Goal: Check status: Check status

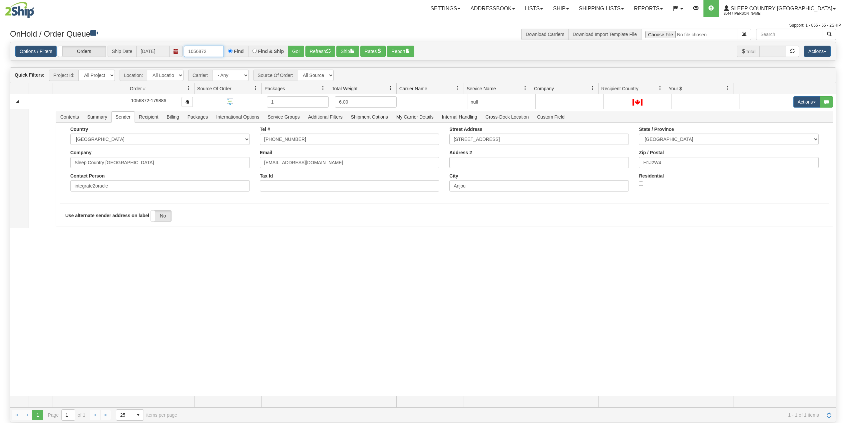
click at [202, 51] on input "1056872" at bounding box center [204, 51] width 40 height 11
paste input "9002I102268"
type input "9002I102268"
click at [299, 50] on button "Go!" at bounding box center [296, 51] width 16 height 11
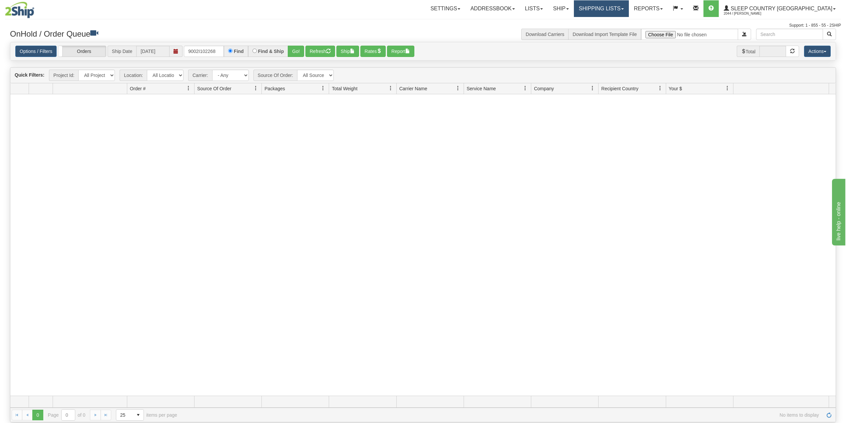
click at [629, 3] on link "Shipping lists" at bounding box center [601, 8] width 55 height 17
click at [609, 22] on span "Current Shipments" at bounding box center [589, 23] width 39 height 5
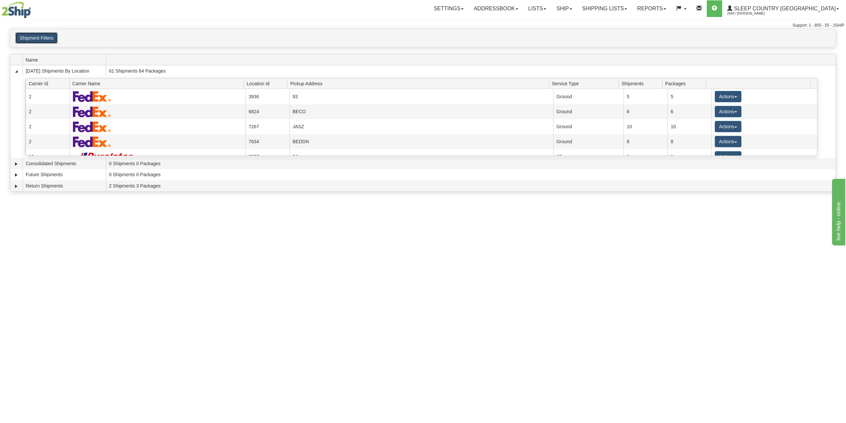
click at [44, 38] on button "Shipment Filters" at bounding box center [36, 37] width 42 height 11
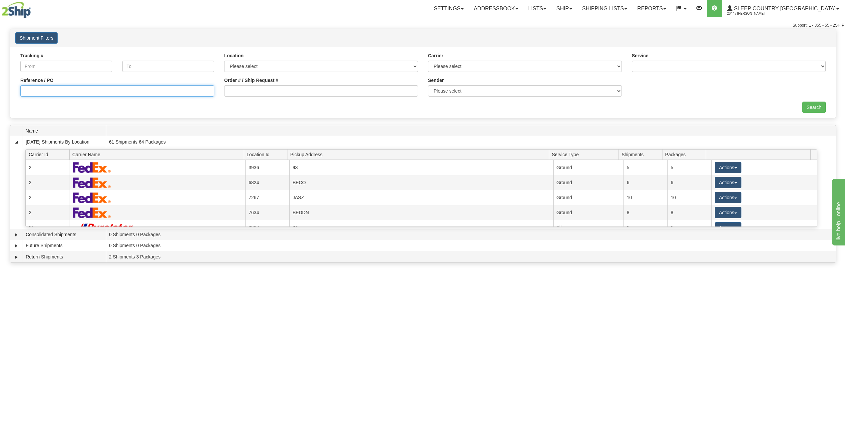
click at [59, 90] on input "Reference / PO" at bounding box center [117, 90] width 194 height 11
paste input "9002I102268"
type input "9002I102268"
click at [812, 105] on input "Search" at bounding box center [814, 107] width 23 height 11
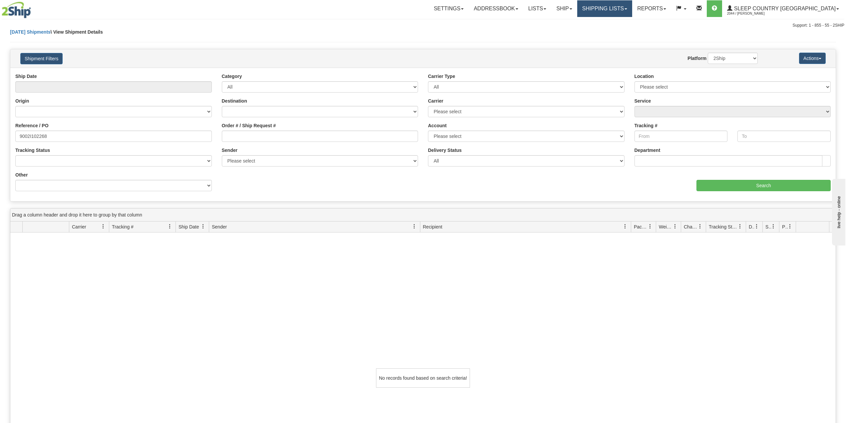
drag, startPoint x: 639, startPoint y: 9, endPoint x: 631, endPoint y: 23, distance: 16.9
click at [632, 9] on link "Shipping lists" at bounding box center [604, 8] width 55 height 17
click at [625, 30] on span "Search Shipment History" at bounding box center [600, 31] width 52 height 5
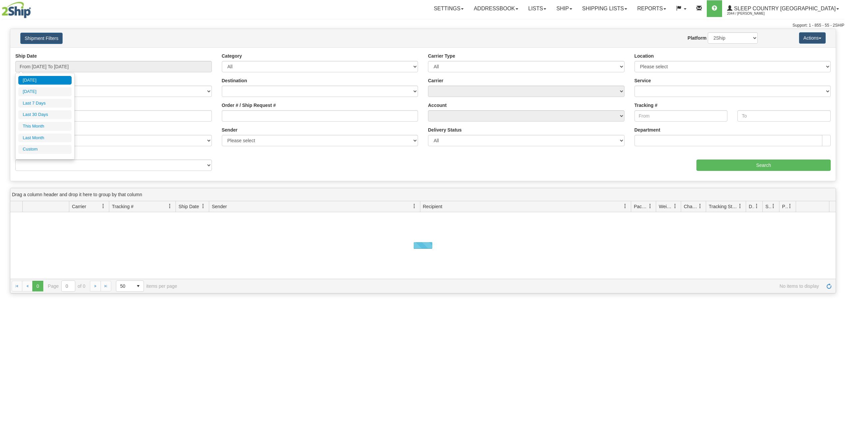
click at [63, 67] on input "From [DATE] To [DATE]" at bounding box center [113, 66] width 197 height 11
click at [35, 117] on li "Last 30 Days" at bounding box center [44, 114] width 53 height 9
type input "From [DATE] To [DATE]"
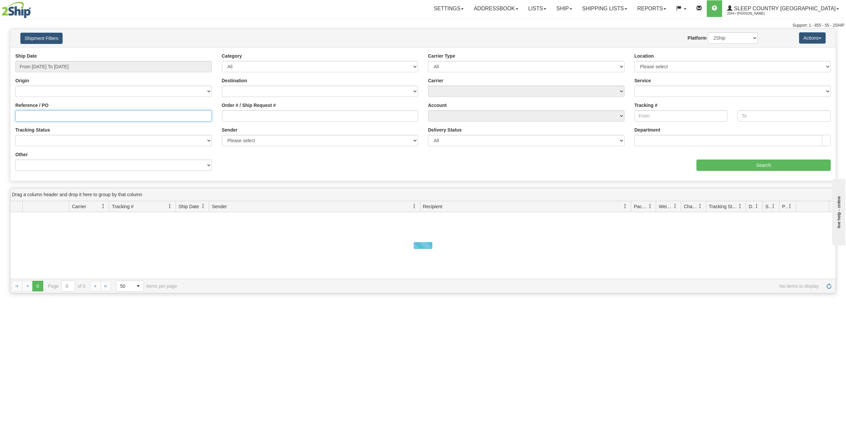
click at [35, 117] on input "Reference / PO" at bounding box center [113, 115] width 197 height 11
paste input "9002I102268"
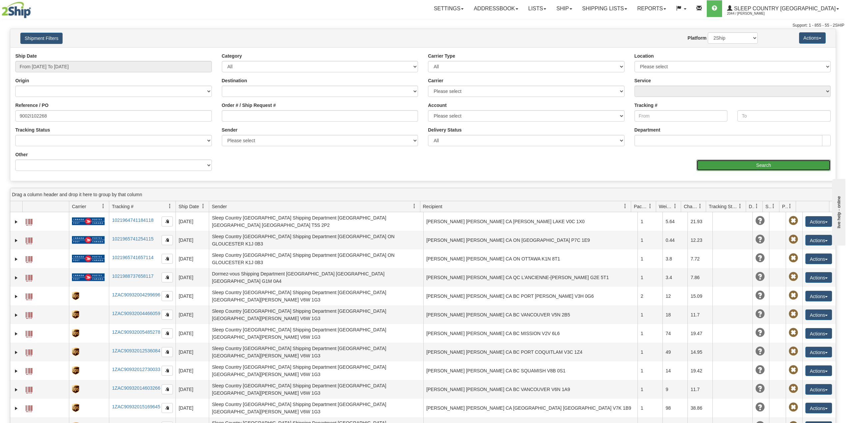
drag, startPoint x: 716, startPoint y: 165, endPoint x: 711, endPoint y: 162, distance: 5.7
click at [711, 162] on input "Search" at bounding box center [764, 165] width 134 height 11
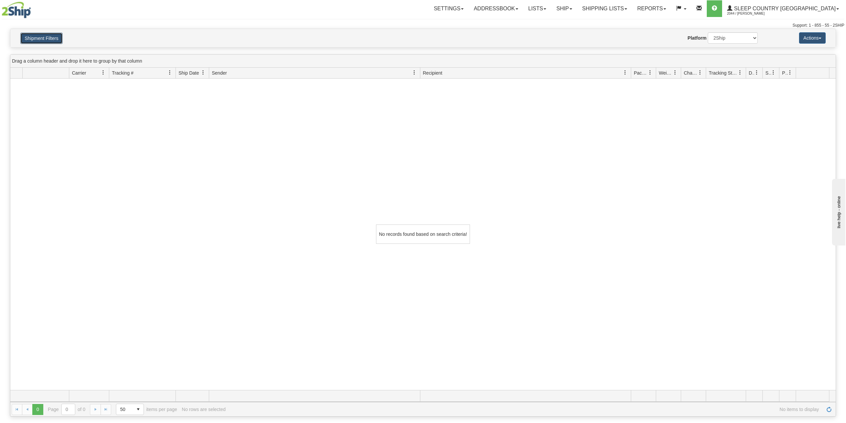
click at [55, 40] on button "Shipment Filters" at bounding box center [41, 38] width 42 height 11
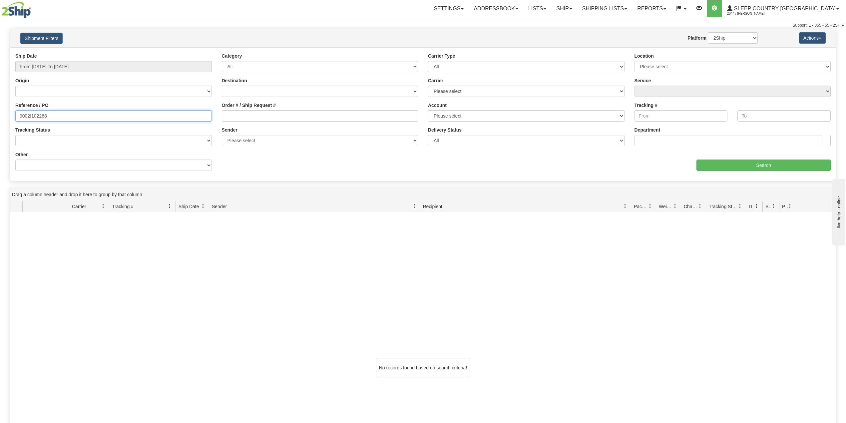
click at [43, 116] on input "9002I102268" at bounding box center [113, 115] width 197 height 11
click at [41, 115] on input "9002I102268" at bounding box center [113, 115] width 197 height 11
click at [40, 114] on input "9002I102268" at bounding box center [113, 115] width 197 height 11
paste input "0417"
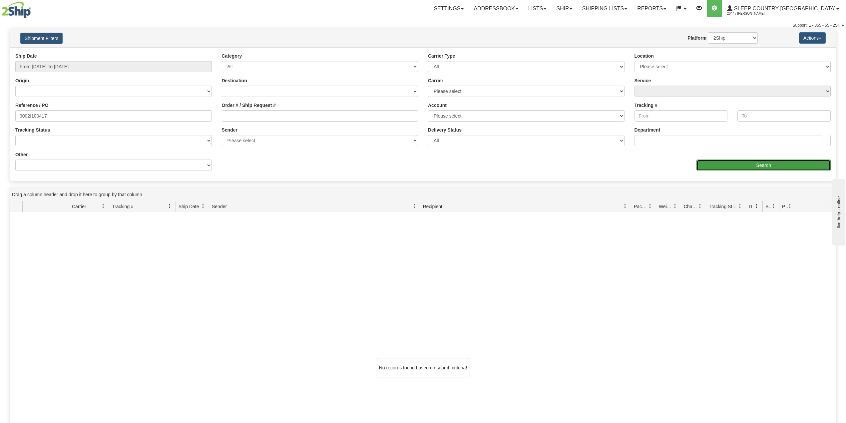
click at [736, 166] on input "Search" at bounding box center [764, 165] width 134 height 11
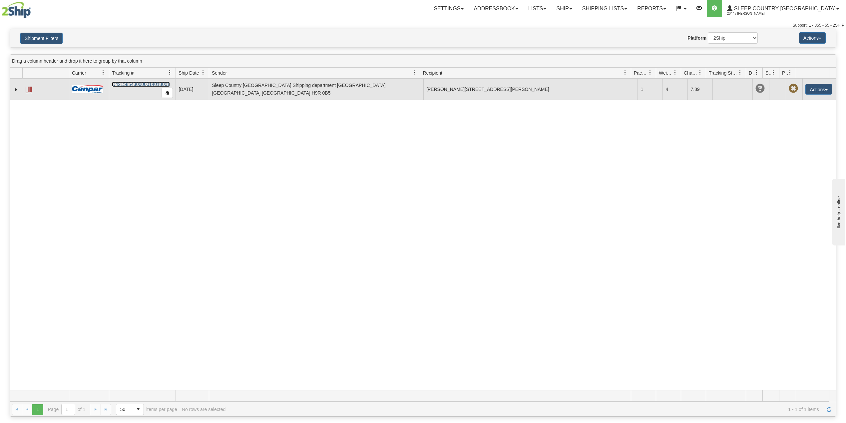
click at [130, 86] on link "D421585430000014018001" at bounding box center [141, 84] width 58 height 5
click at [142, 85] on link "D421585430000014018001" at bounding box center [141, 84] width 58 height 5
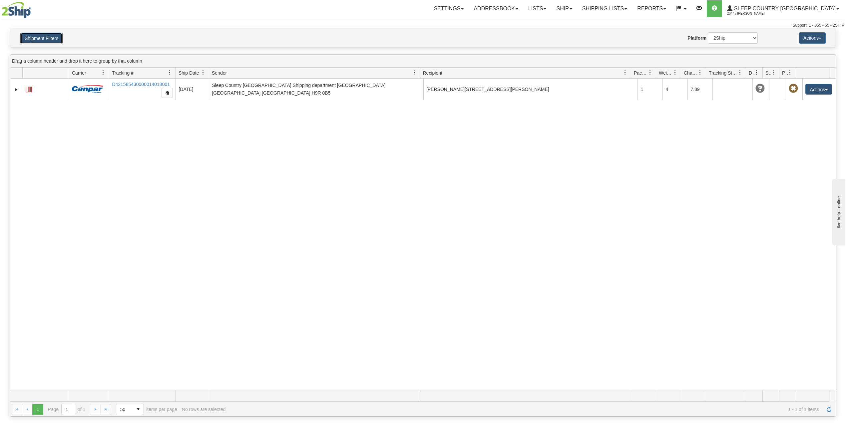
click at [35, 36] on button "Shipment Filters" at bounding box center [41, 38] width 42 height 11
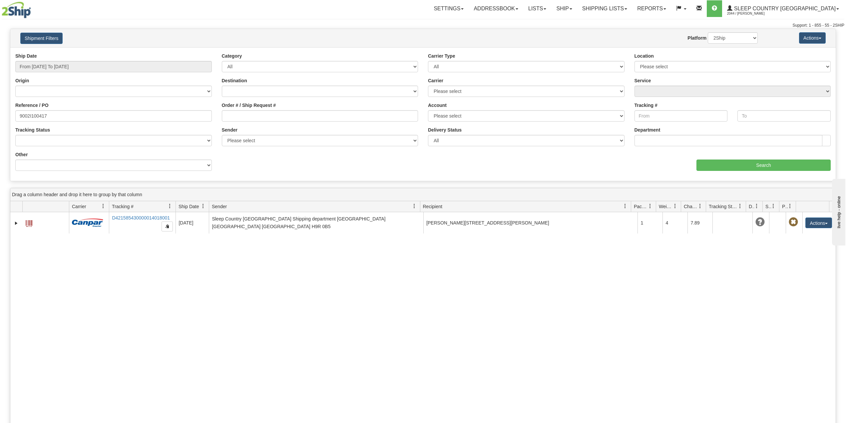
click at [32, 105] on label "Reference / PO" at bounding box center [31, 105] width 33 height 7
click at [32, 110] on input "9002I100417" at bounding box center [113, 115] width 197 height 11
click at [32, 105] on label "Reference / PO" at bounding box center [31, 105] width 33 height 7
click at [32, 110] on input "9002I100417" at bounding box center [113, 115] width 197 height 11
click at [32, 115] on input "9002I100417" at bounding box center [113, 115] width 197 height 11
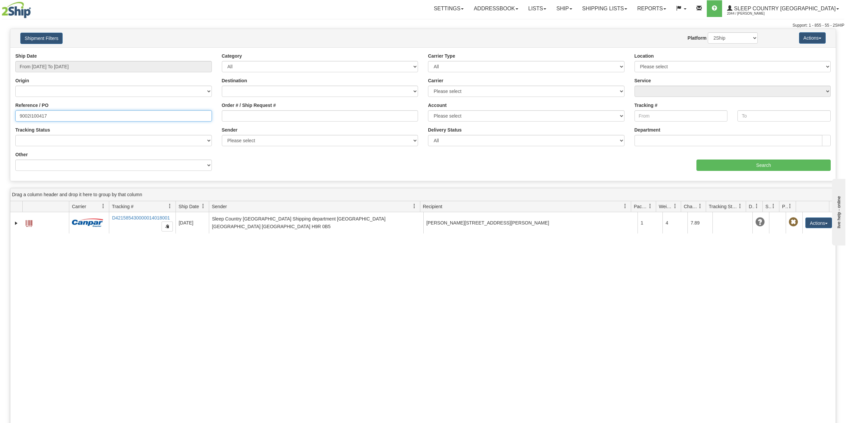
click at [32, 114] on input "9002I100417" at bounding box center [113, 115] width 197 height 11
paste input "0I015024"
type input "9000I015024"
click at [735, 167] on input "Search" at bounding box center [764, 165] width 134 height 11
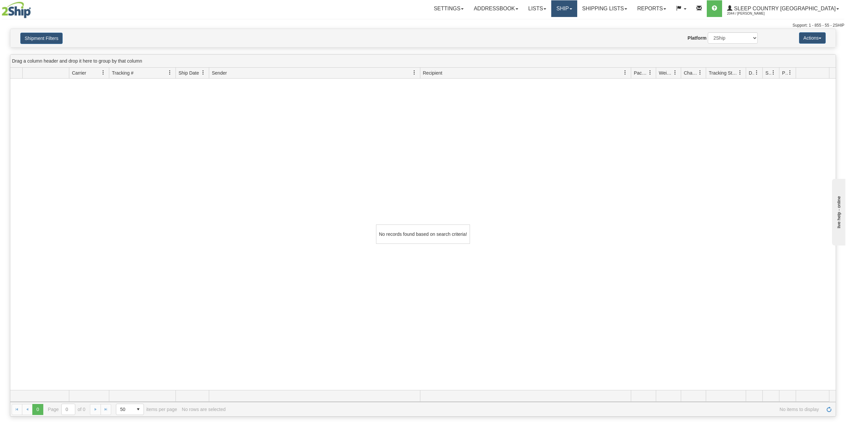
click at [577, 5] on link "Ship" at bounding box center [564, 8] width 26 height 17
click at [570, 31] on span "OnHold / Order Queue" at bounding box center [546, 31] width 47 height 5
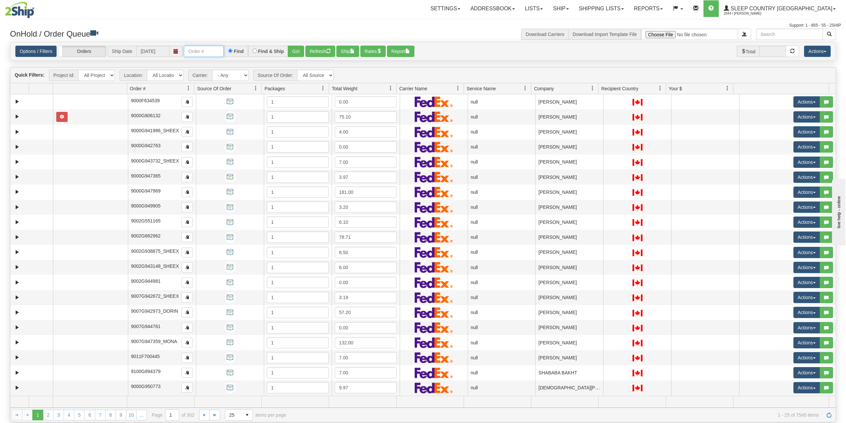
click at [202, 49] on input "text" at bounding box center [204, 51] width 40 height 11
paste input "9000I015024"
click at [297, 50] on button "Go!" at bounding box center [296, 51] width 16 height 11
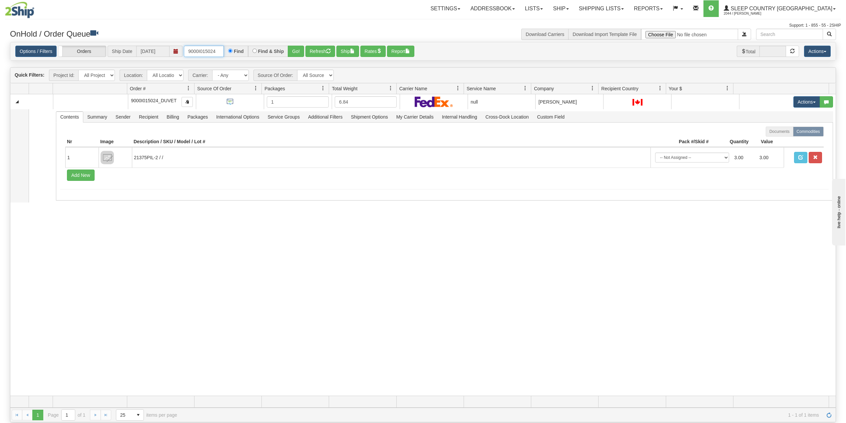
click at [200, 55] on input "9000I015024" at bounding box center [204, 51] width 40 height 11
paste input "2I088534"
type input "9002I088534"
click at [295, 53] on button "Go!" at bounding box center [296, 51] width 16 height 11
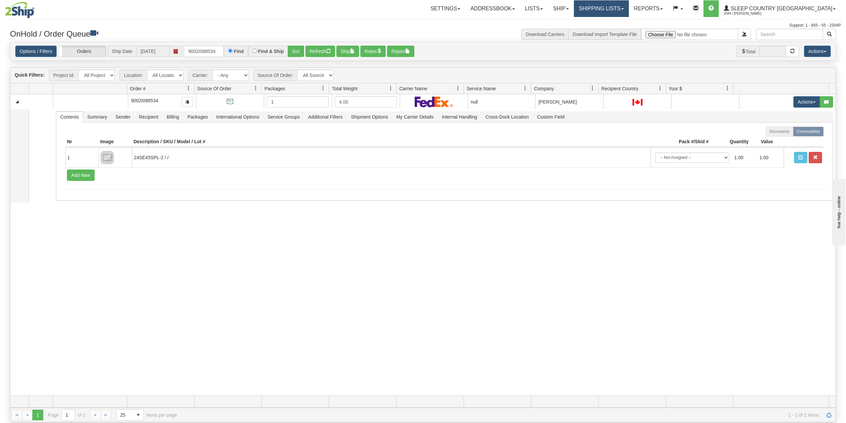
click at [625, 11] on link "Shipping lists" at bounding box center [601, 8] width 55 height 17
click at [617, 33] on span "Search Shipment History" at bounding box center [596, 31] width 52 height 5
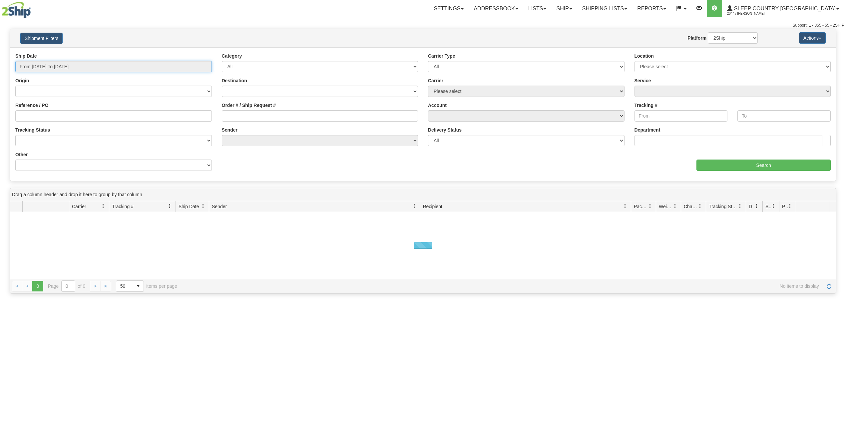
click at [77, 63] on input "From [DATE] To [DATE]" at bounding box center [113, 66] width 197 height 11
click at [46, 118] on li "Last 30 Days" at bounding box center [44, 114] width 53 height 9
type input "From [DATE] To [DATE]"
click at [48, 117] on input "Reference / PO" at bounding box center [113, 115] width 197 height 11
paste input "9002I088534"
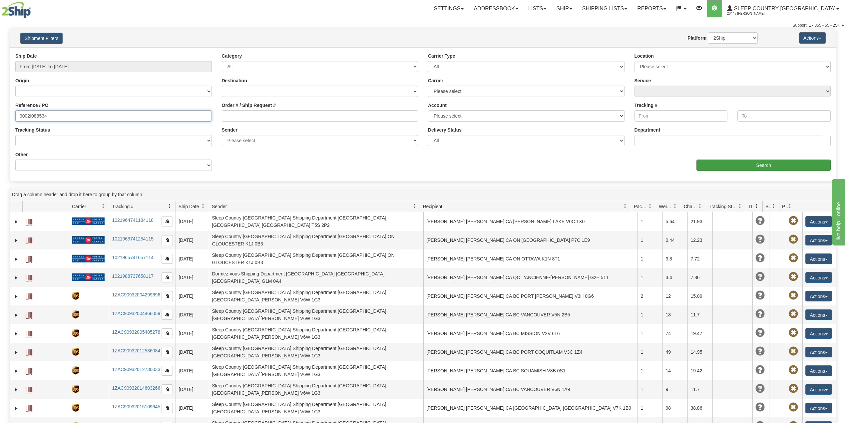
type input "9002I088534"
click at [701, 161] on input "Search" at bounding box center [764, 165] width 134 height 11
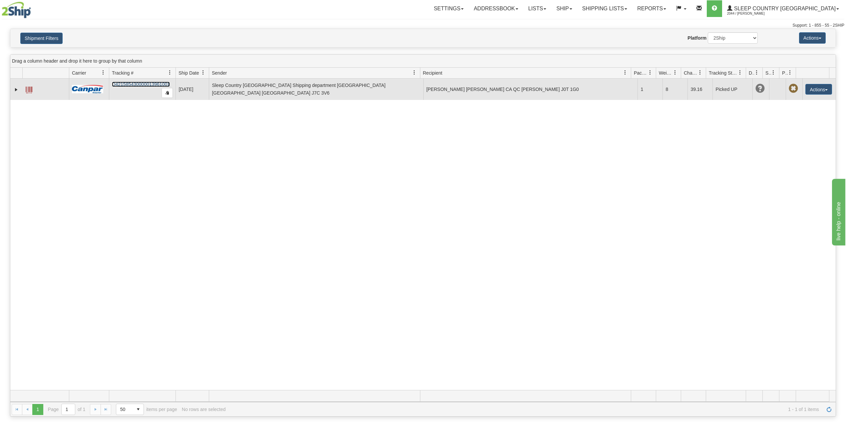
click at [138, 84] on link "D421585430000013961001" at bounding box center [141, 84] width 58 height 5
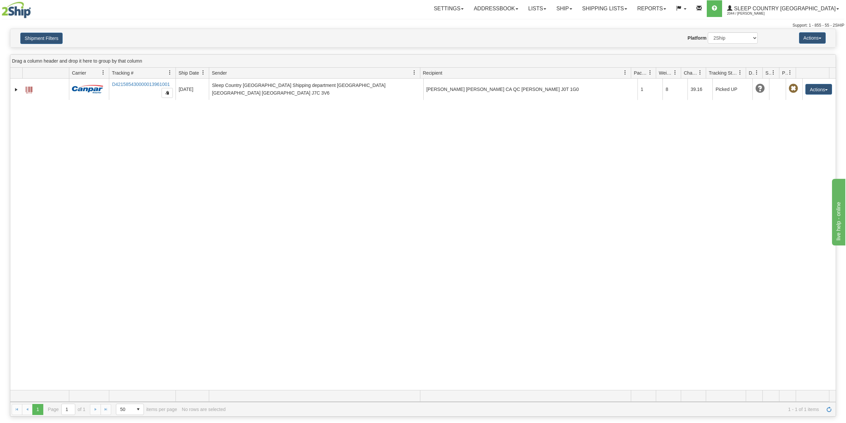
click at [48, 44] on div "Shipment Filters Website Agent Nothing selected Client User Platform 2Ship Impo…" at bounding box center [423, 38] width 826 height 18
click at [64, 41] on h4 "Shipment Filters" at bounding box center [83, 38] width 136 height 12
click at [56, 38] on button "Shipment Filters" at bounding box center [41, 38] width 42 height 11
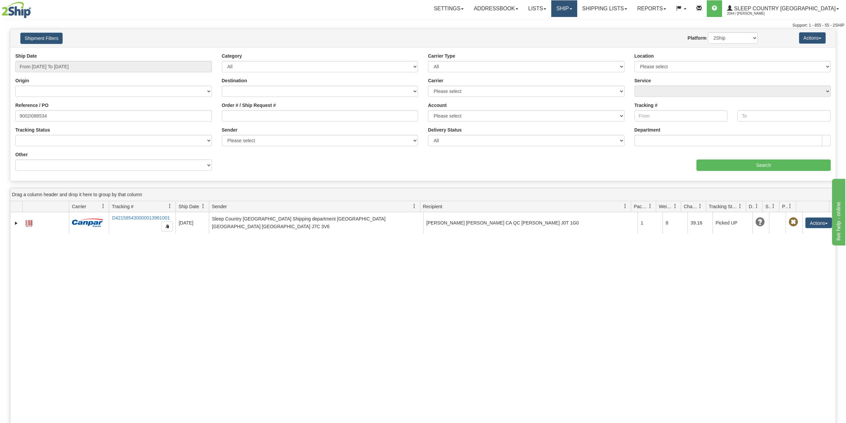
click at [572, 8] on span at bounding box center [571, 8] width 3 height 1
click at [577, 34] on link "OnHold / Order Queue" at bounding box center [547, 32] width 60 height 9
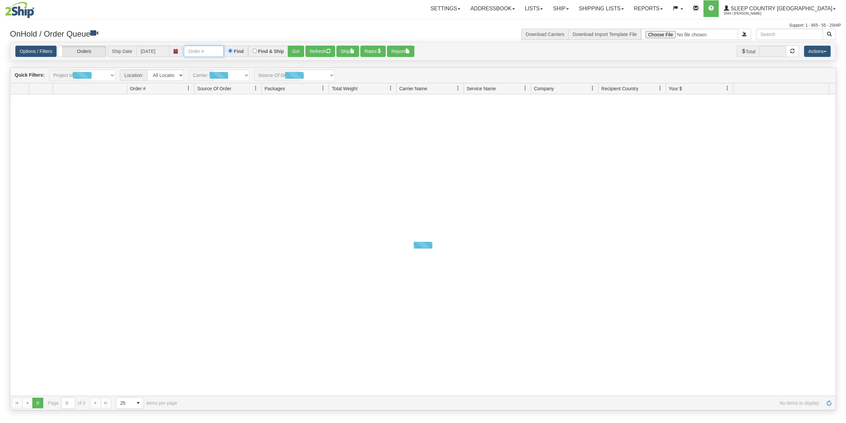
click at [223, 54] on input "text" at bounding box center [204, 51] width 40 height 11
paste input "9000I079021"
click at [295, 52] on button "Go!" at bounding box center [296, 51] width 16 height 11
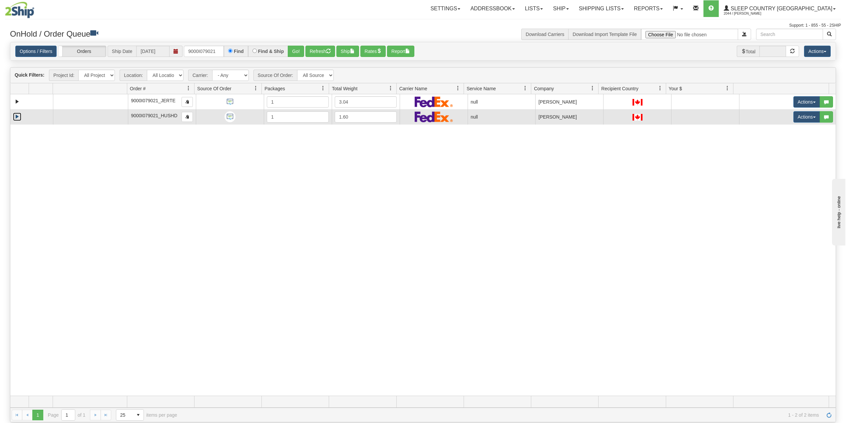
click at [14, 119] on link "Expand" at bounding box center [17, 117] width 8 height 8
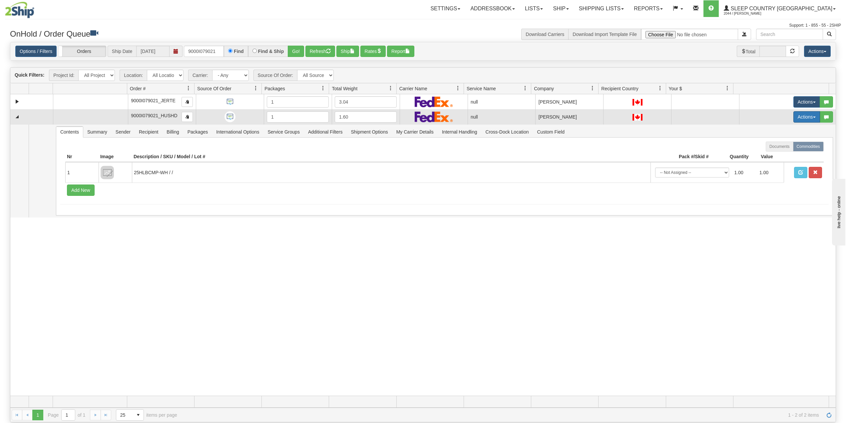
drag, startPoint x: 788, startPoint y: 118, endPoint x: 789, endPoint y: 121, distance: 3.5
click at [794, 118] on button "Actions" at bounding box center [807, 116] width 27 height 11
click at [771, 165] on span "Delete" at bounding box center [778, 164] width 18 height 5
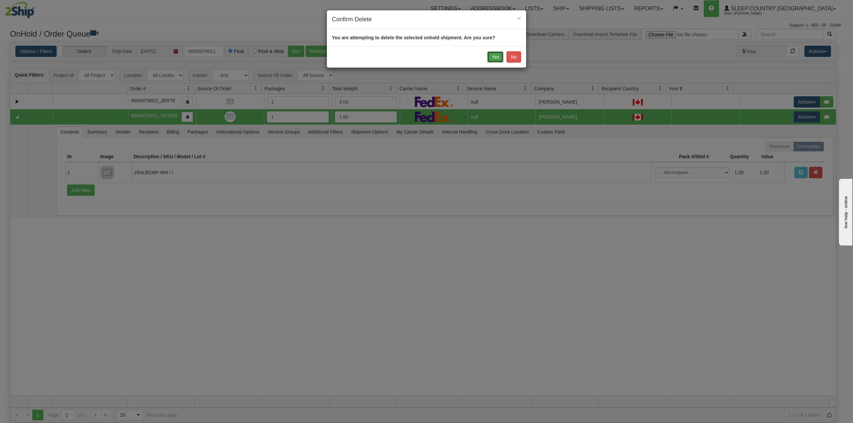
click at [496, 58] on button "Yes" at bounding box center [495, 56] width 16 height 11
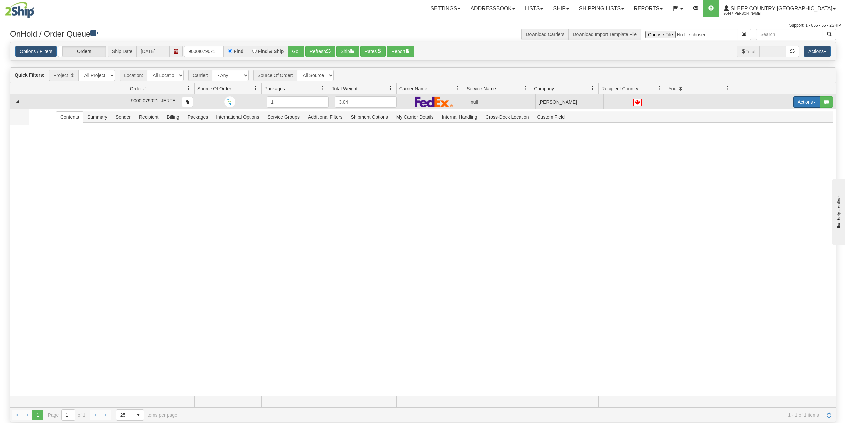
click at [800, 102] on button "Actions" at bounding box center [807, 101] width 27 height 11
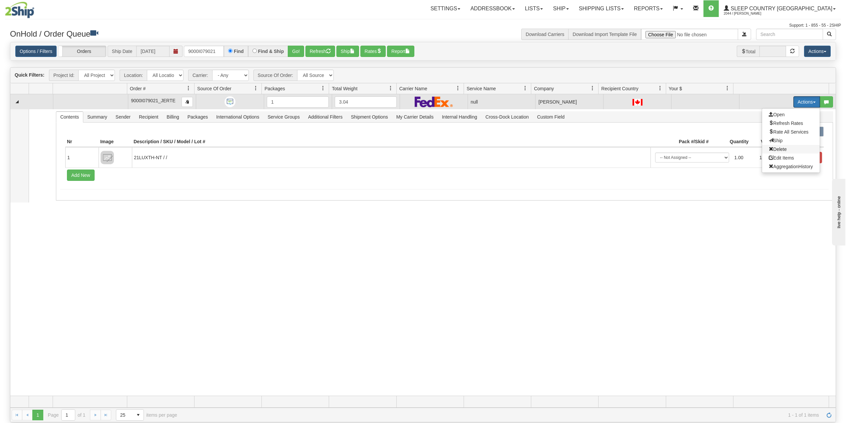
click at [772, 151] on span "Delete" at bounding box center [778, 149] width 18 height 5
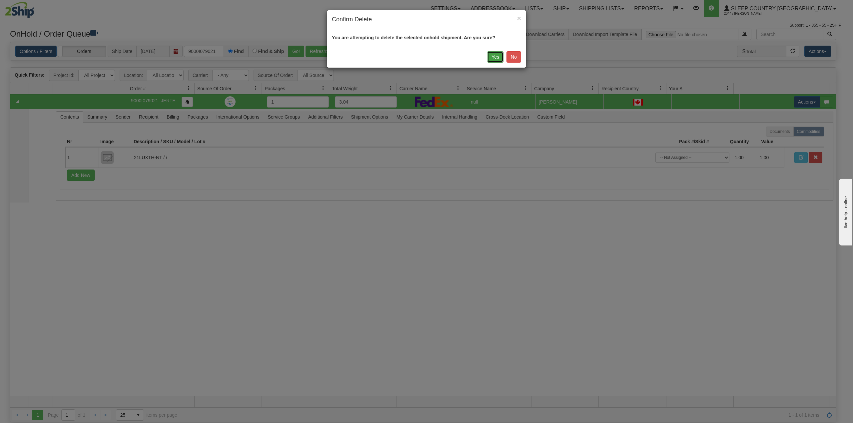
click at [492, 56] on button "Yes" at bounding box center [495, 56] width 16 height 11
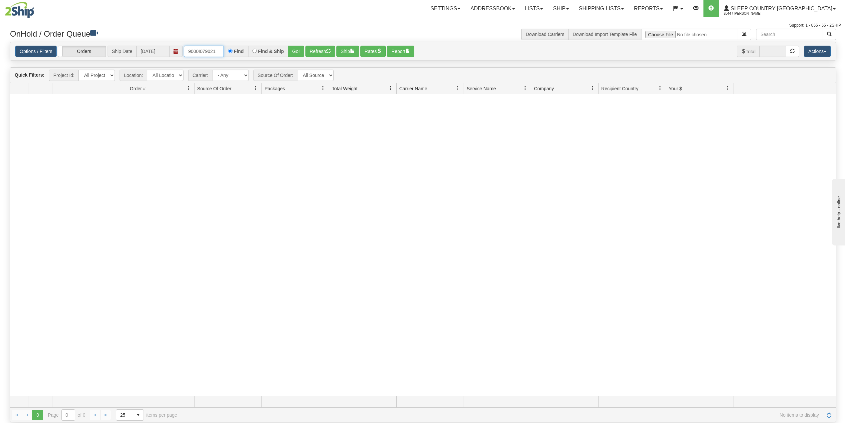
click at [207, 51] on input "9000I079021" at bounding box center [204, 51] width 40 height 11
paste input "7304"
click at [296, 50] on button "Go!" at bounding box center [296, 51] width 16 height 11
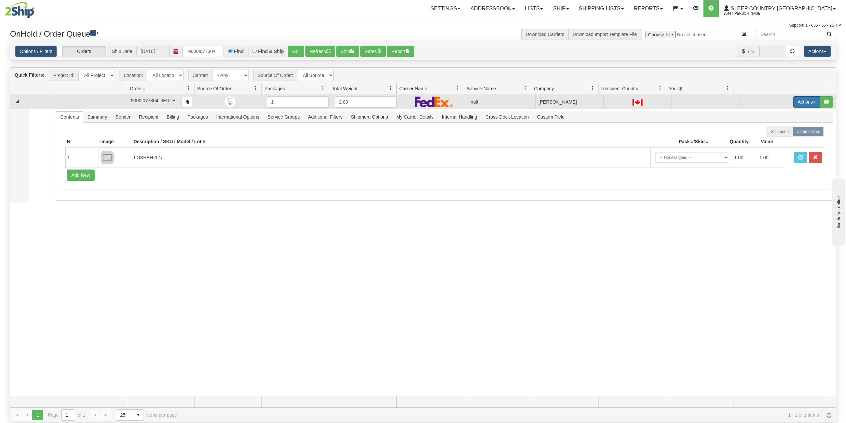
click at [800, 103] on button "Actions" at bounding box center [807, 101] width 27 height 11
click at [778, 152] on span "Delete" at bounding box center [778, 149] width 18 height 5
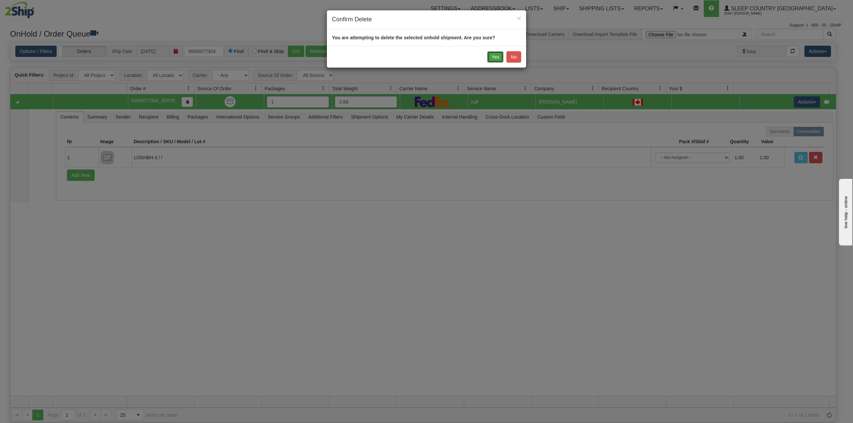
click at [497, 59] on button "Yes" at bounding box center [495, 56] width 16 height 11
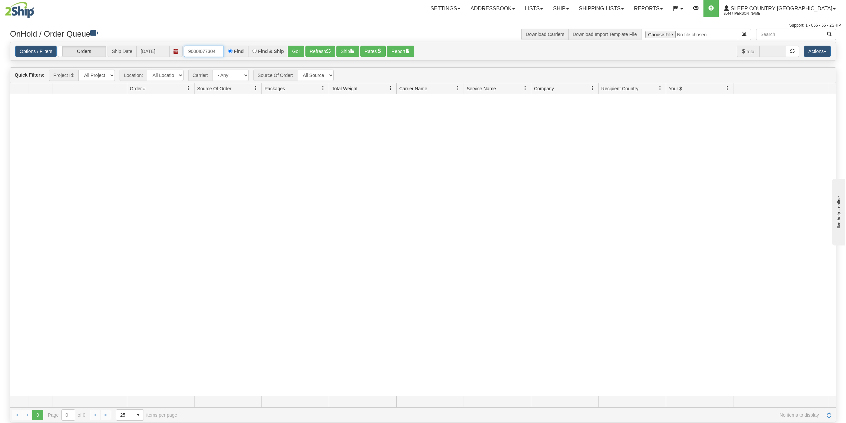
click at [197, 51] on input "9000I077304" at bounding box center [204, 51] width 40 height 11
paste input "42893"
type input "9000I042893"
click at [295, 51] on button "Go!" at bounding box center [296, 51] width 16 height 11
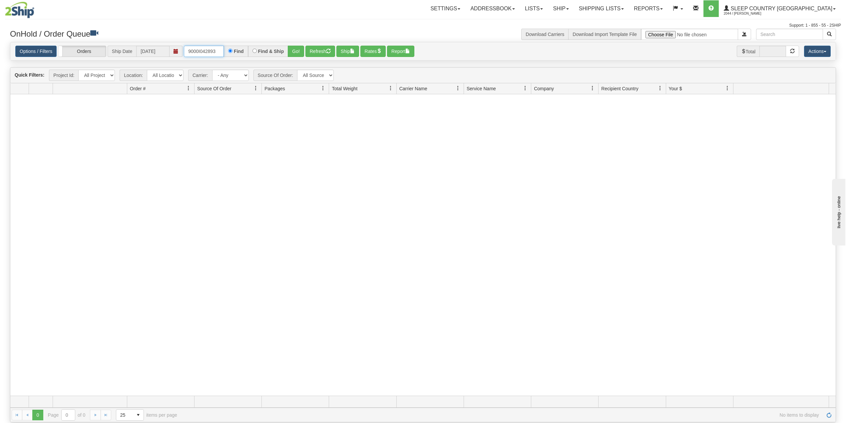
click at [219, 49] on input "9000I042893" at bounding box center [204, 51] width 40 height 11
click at [295, 48] on button "Go!" at bounding box center [296, 51] width 16 height 11
click at [629, 2] on link "Shipping lists" at bounding box center [601, 8] width 55 height 17
click at [609, 23] on span "Current Shipments" at bounding box center [589, 23] width 39 height 5
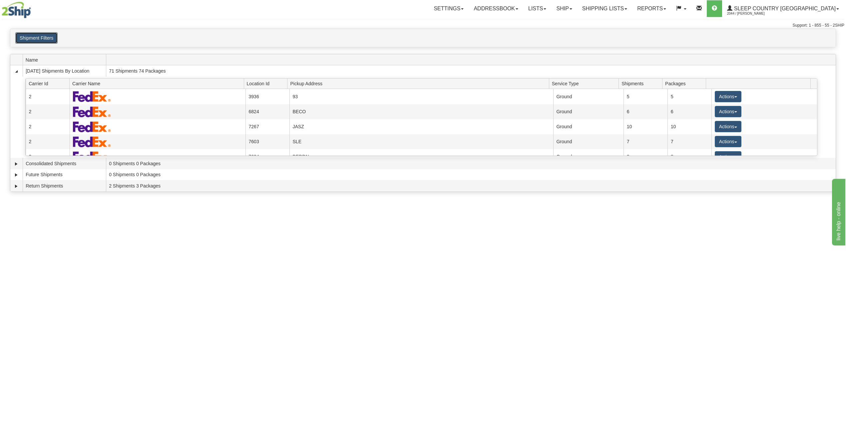
drag, startPoint x: 43, startPoint y: 37, endPoint x: 53, endPoint y: 75, distance: 40.1
click at [43, 37] on button "Shipment Filters" at bounding box center [36, 37] width 42 height 11
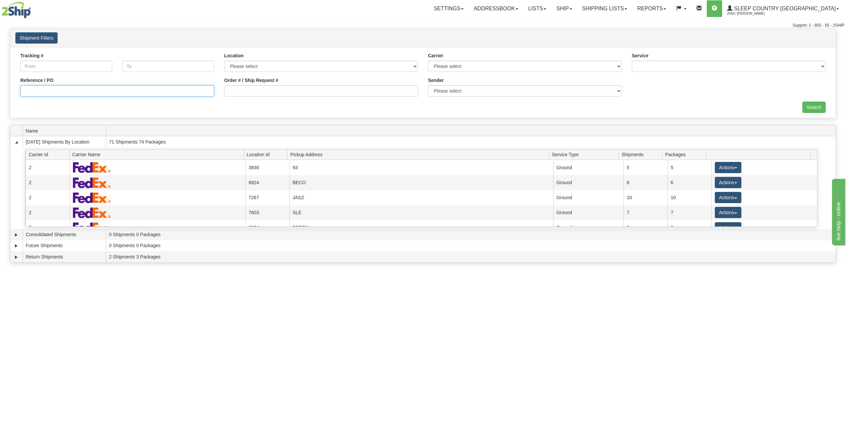
click at [48, 91] on input "Reference / PO" at bounding box center [117, 90] width 194 height 11
paste input "9000I042893"
type input "9000I042893"
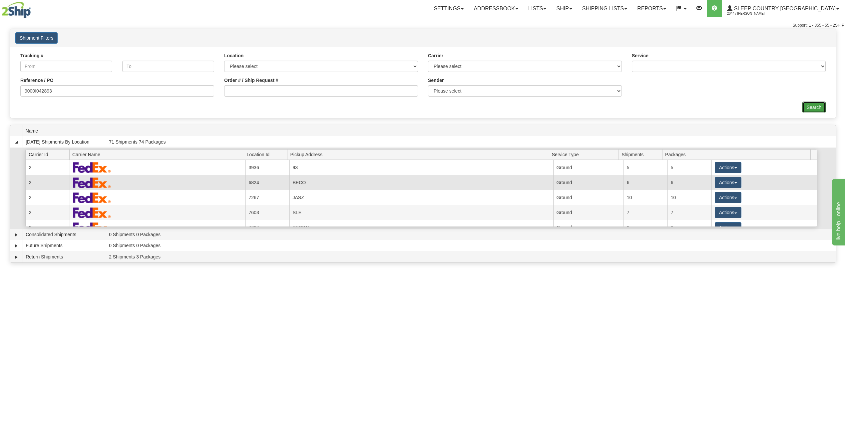
click at [808, 106] on input "Search" at bounding box center [814, 107] width 23 height 11
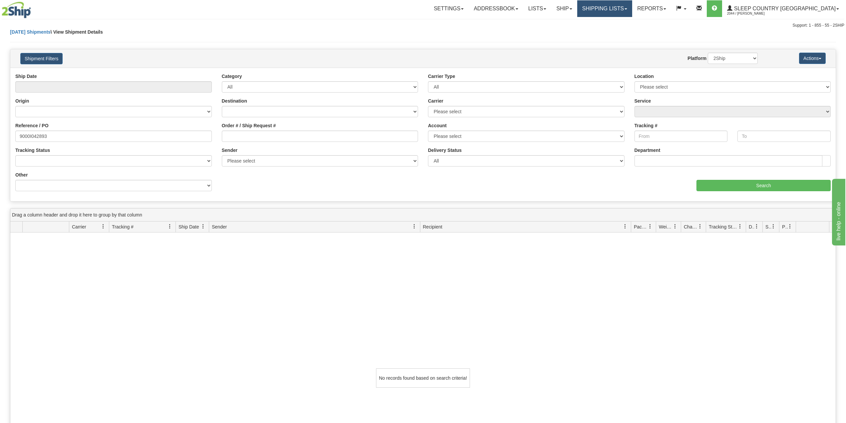
click at [632, 7] on link "Shipping lists" at bounding box center [604, 8] width 55 height 17
click at [625, 31] on span "Search Shipment History" at bounding box center [600, 31] width 52 height 5
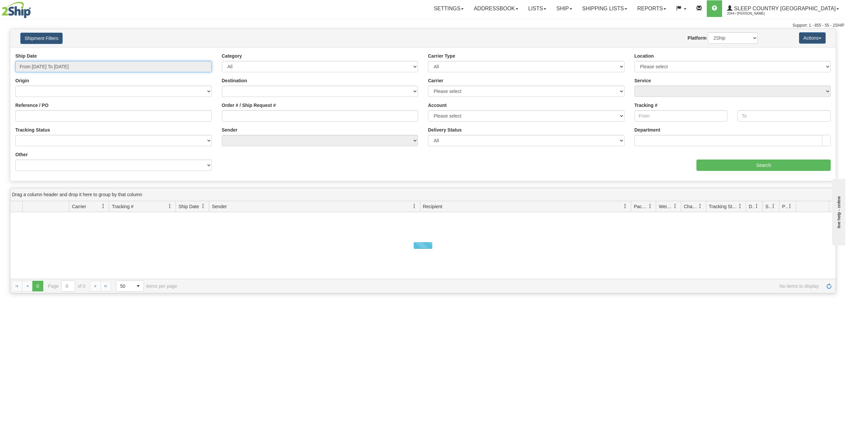
click at [61, 72] on input "From [DATE] To [DATE]" at bounding box center [113, 66] width 197 height 11
click at [47, 117] on li "Last 30 Days" at bounding box center [44, 114] width 53 height 9
type input "From [DATE] To [DATE]"
click at [48, 117] on input "Reference / PO" at bounding box center [113, 115] width 197 height 11
paste input "9000I042893"
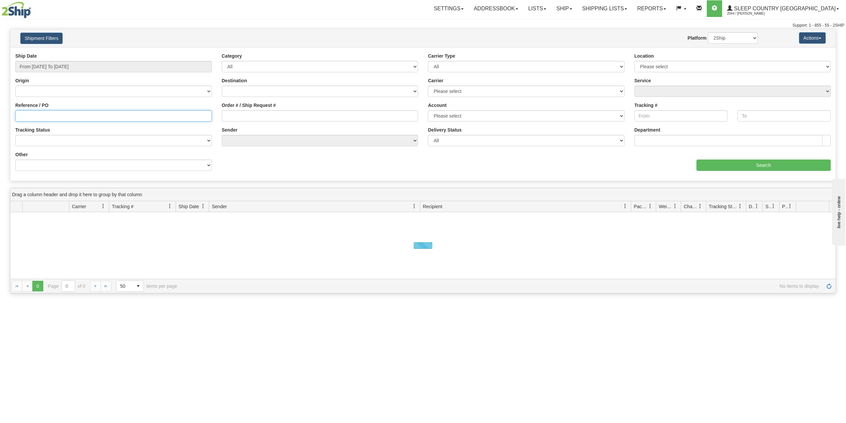
type input "9000I042893"
click at [759, 167] on input "Search" at bounding box center [764, 165] width 134 height 11
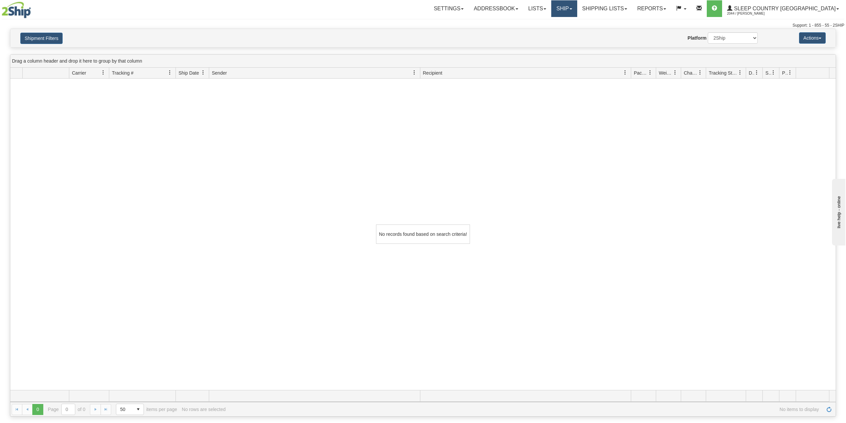
click at [577, 9] on link "Ship" at bounding box center [564, 8] width 26 height 17
click at [570, 32] on span "OnHold / Order Queue" at bounding box center [546, 31] width 47 height 5
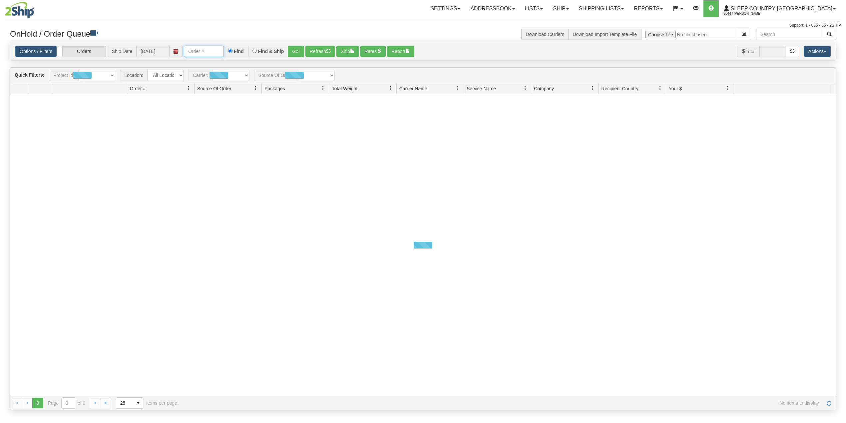
click at [210, 53] on input "text" at bounding box center [204, 51] width 40 height 11
paste input "9000I100904"
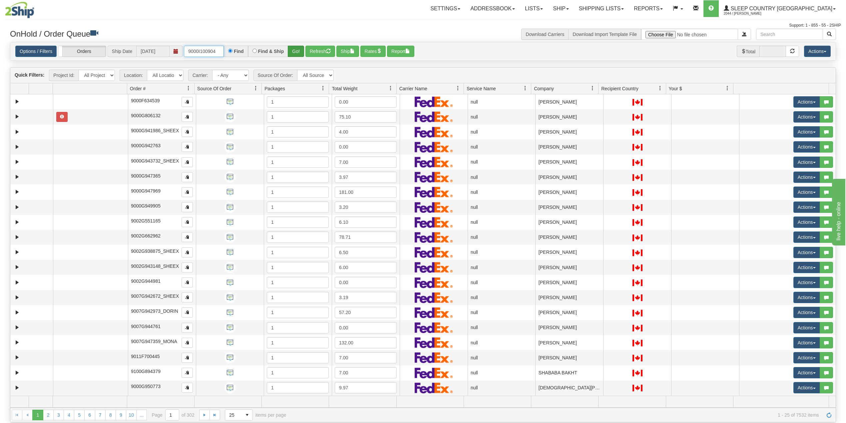
type input "9000I100904"
click at [300, 51] on button "Go!" at bounding box center [296, 51] width 16 height 11
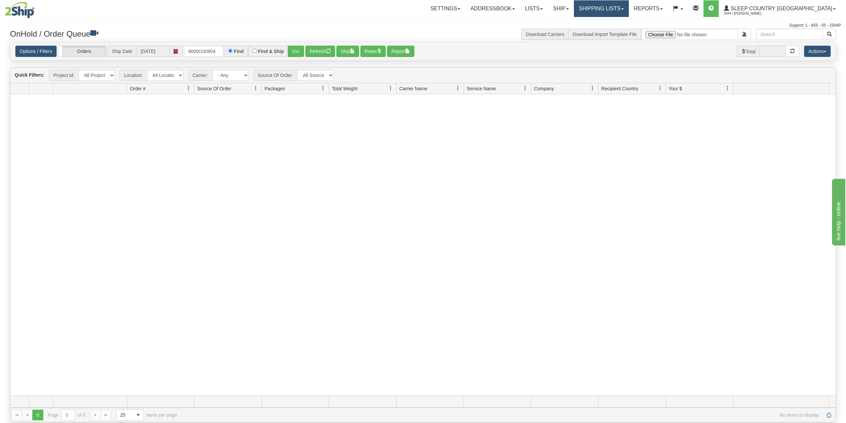
click at [629, 11] on link "Shipping lists" at bounding box center [601, 8] width 55 height 17
click at [622, 30] on span "Search Shipment History" at bounding box center [596, 31] width 52 height 5
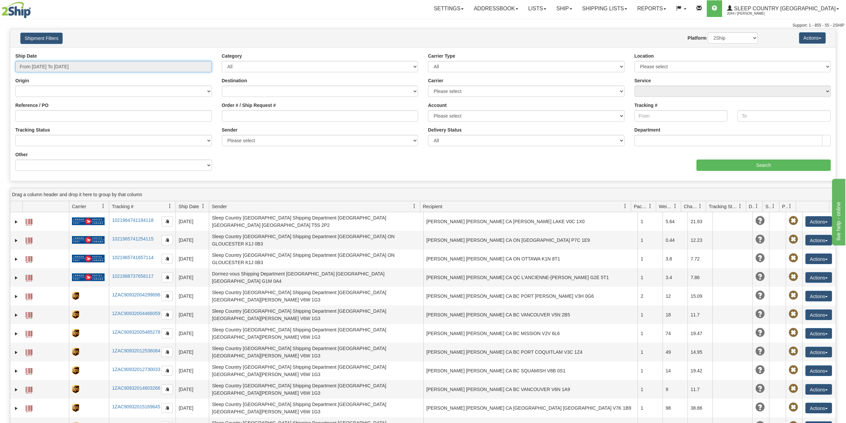
click at [101, 65] on input "From 09/16/2025 To 09/17/2025" at bounding box center [113, 66] width 197 height 11
click at [47, 117] on li "Last 30 Days" at bounding box center [44, 114] width 53 height 9
type input "From 08/19/2025 To 09/17/2025"
click at [48, 119] on input "Reference / PO" at bounding box center [113, 115] width 197 height 11
paste input "9000I100904"
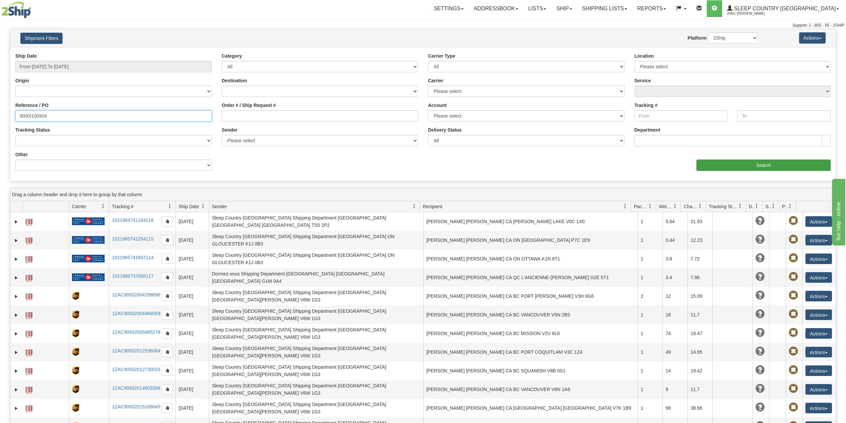
type input "9000I100904"
click at [788, 163] on input "Search" at bounding box center [764, 165] width 134 height 11
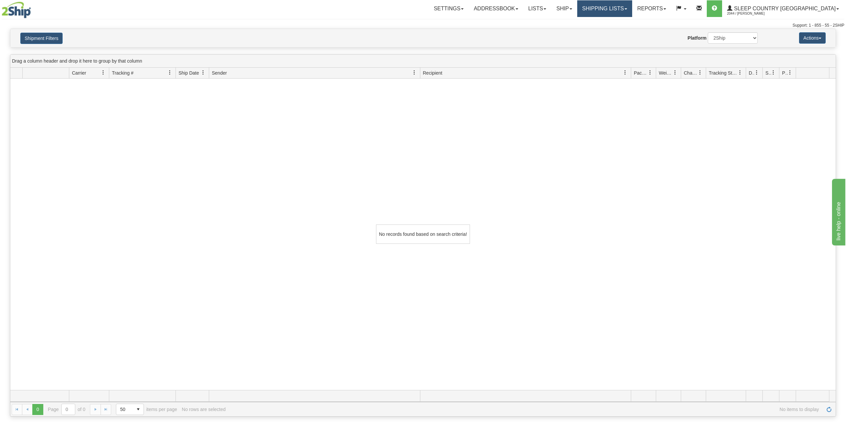
click at [624, 8] on link "Shipping lists" at bounding box center [604, 8] width 55 height 17
click at [613, 23] on span "Current Shipments" at bounding box center [593, 23] width 39 height 5
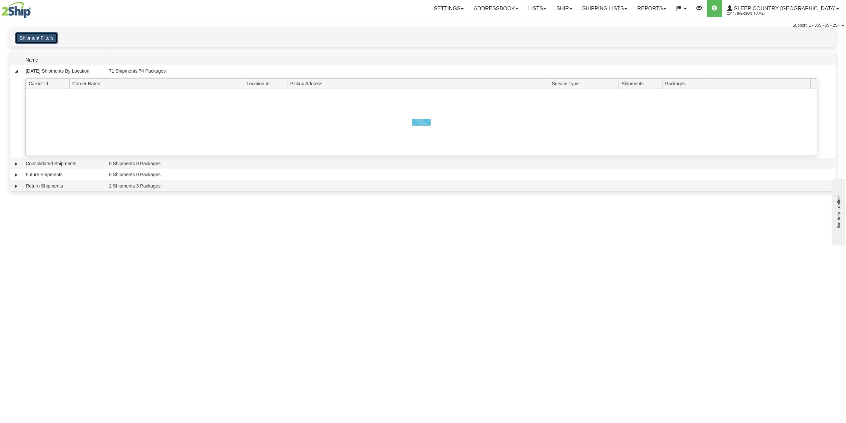
click at [41, 43] on button "Shipment Filters" at bounding box center [36, 37] width 42 height 11
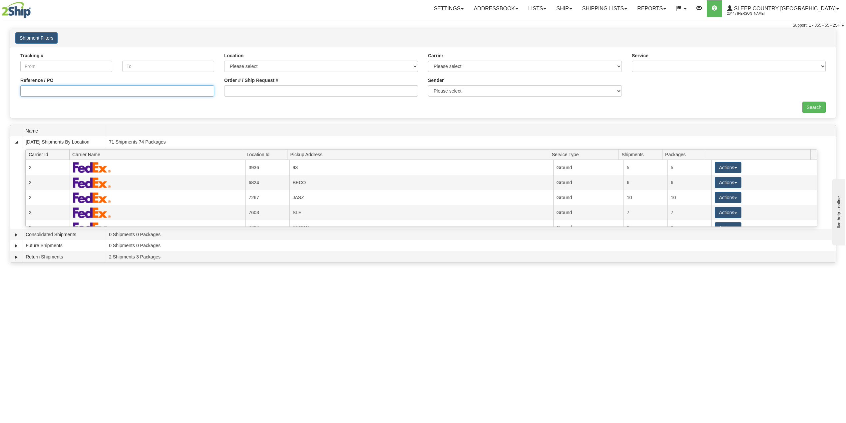
click at [75, 92] on input "Reference / PO" at bounding box center [117, 90] width 194 height 11
paste input "9000I100904"
type input "9000I100904"
click at [808, 104] on input "Search" at bounding box center [814, 107] width 23 height 11
